Goal: Task Accomplishment & Management: Complete application form

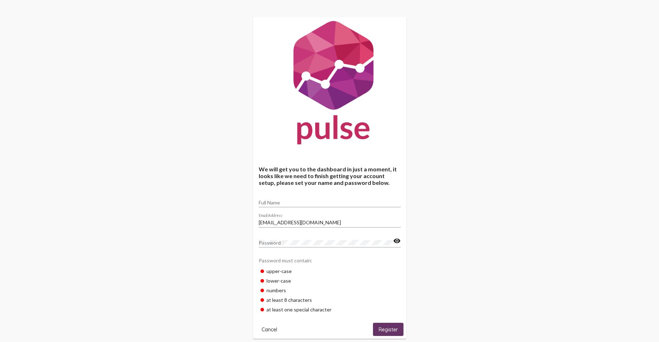
click at [284, 198] on div "Full Name" at bounding box center [330, 200] width 142 height 14
type input "Hamna Ishaq"
click at [301, 239] on div "Password" at bounding box center [326, 240] width 135 height 14
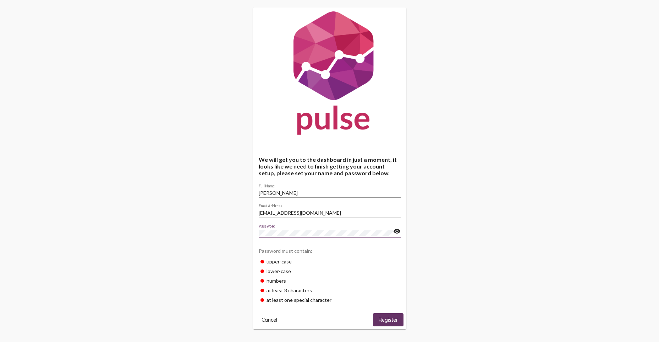
scroll to position [14, 0]
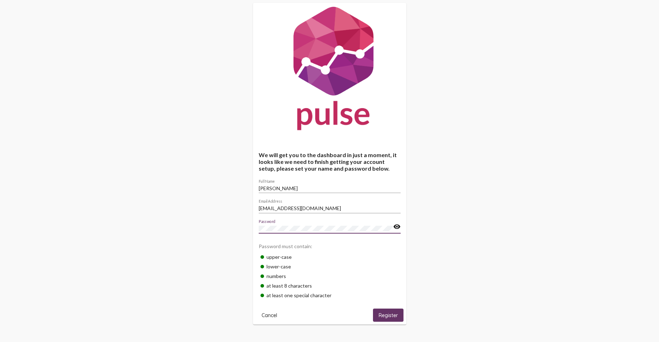
click at [380, 314] on span "Register" at bounding box center [388, 315] width 19 height 6
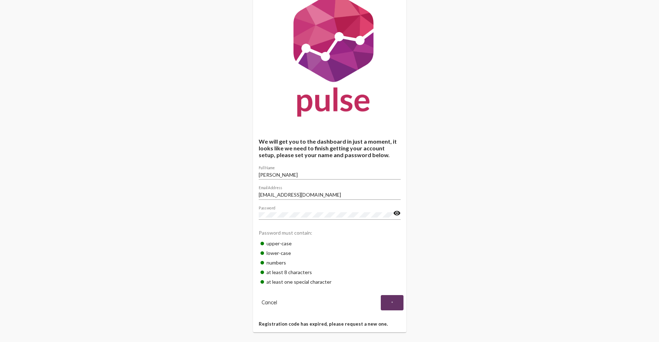
scroll to position [35, 0]
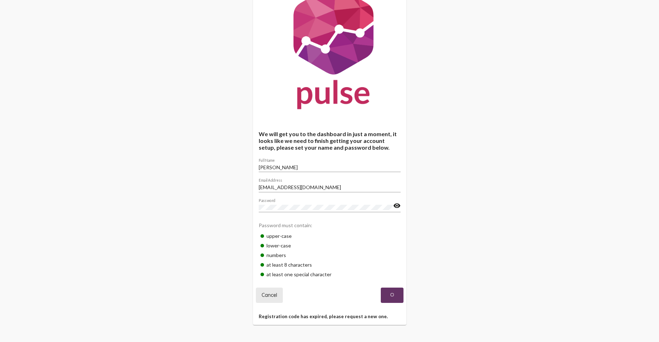
click at [275, 287] on button "Cancel" at bounding box center [269, 294] width 27 height 15
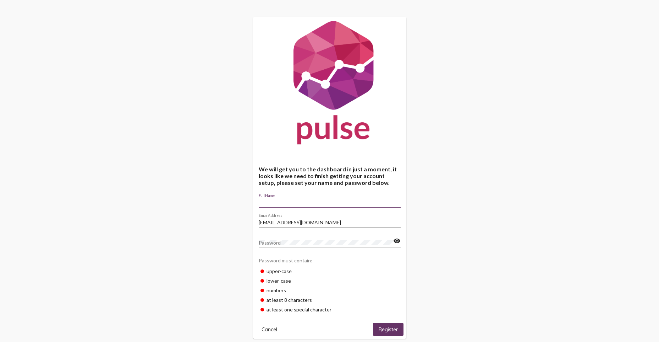
click at [302, 200] on input "Full Name" at bounding box center [330, 203] width 142 height 6
type input "[PERSON_NAME]"
click at [397, 329] on span "Register" at bounding box center [388, 329] width 19 height 6
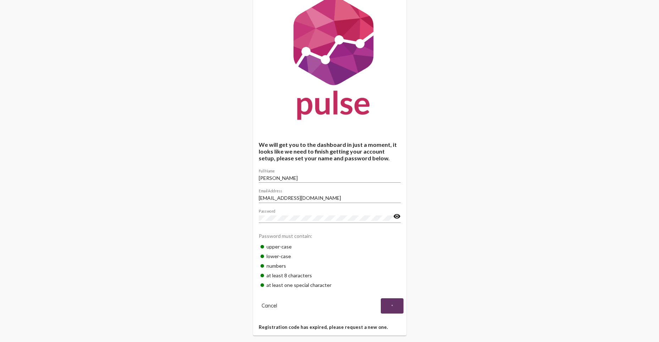
scroll to position [35, 0]
